Goal: Task Accomplishment & Management: Manage account settings

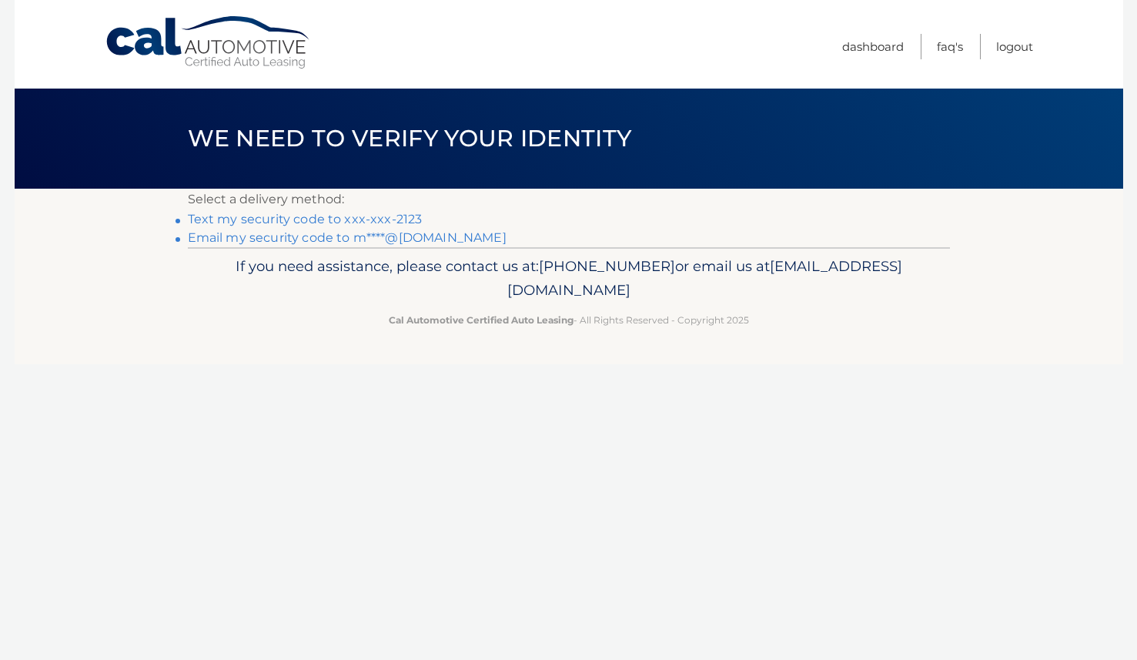
click at [297, 217] on link "Text my security code to xxx-xxx-2123" at bounding box center [305, 219] width 235 height 15
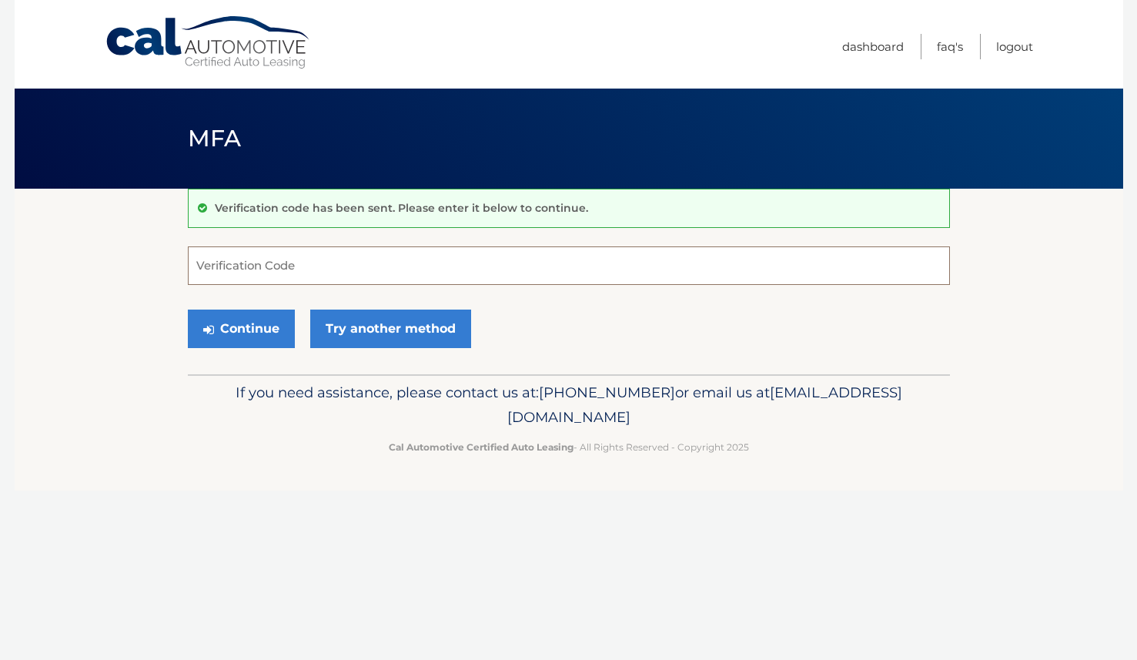
click at [343, 268] on input "Verification Code" at bounding box center [569, 265] width 762 height 38
type input "375073"
click at [220, 323] on button "Continue" at bounding box center [241, 329] width 107 height 38
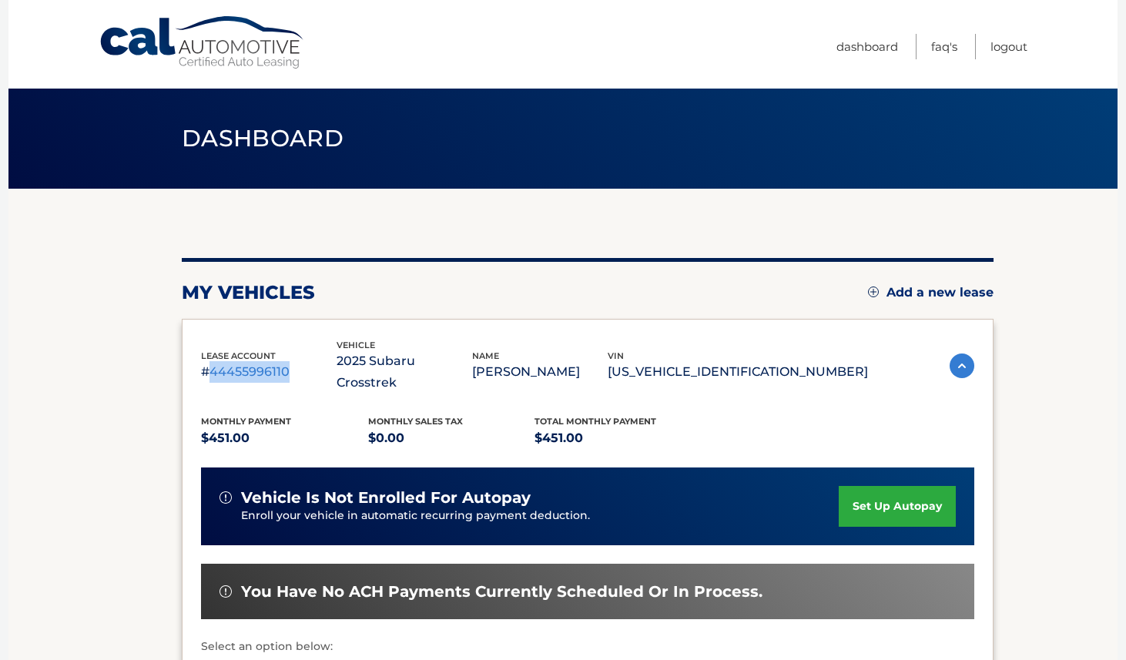
drag, startPoint x: 211, startPoint y: 357, endPoint x: 290, endPoint y: 358, distance: 79.3
click at [290, 361] on p "#44455996110" at bounding box center [269, 372] width 136 height 22
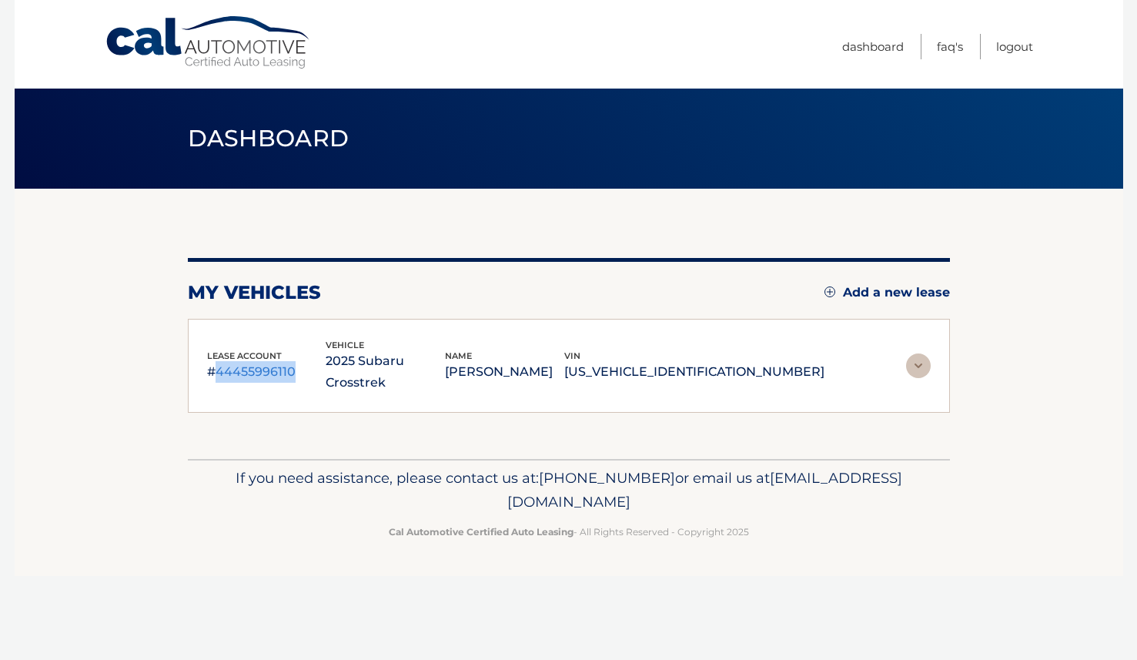
copy p "44455996110"
click at [1019, 53] on link "Logout" at bounding box center [1014, 46] width 37 height 25
